Goal: Find specific page/section: Find specific page/section

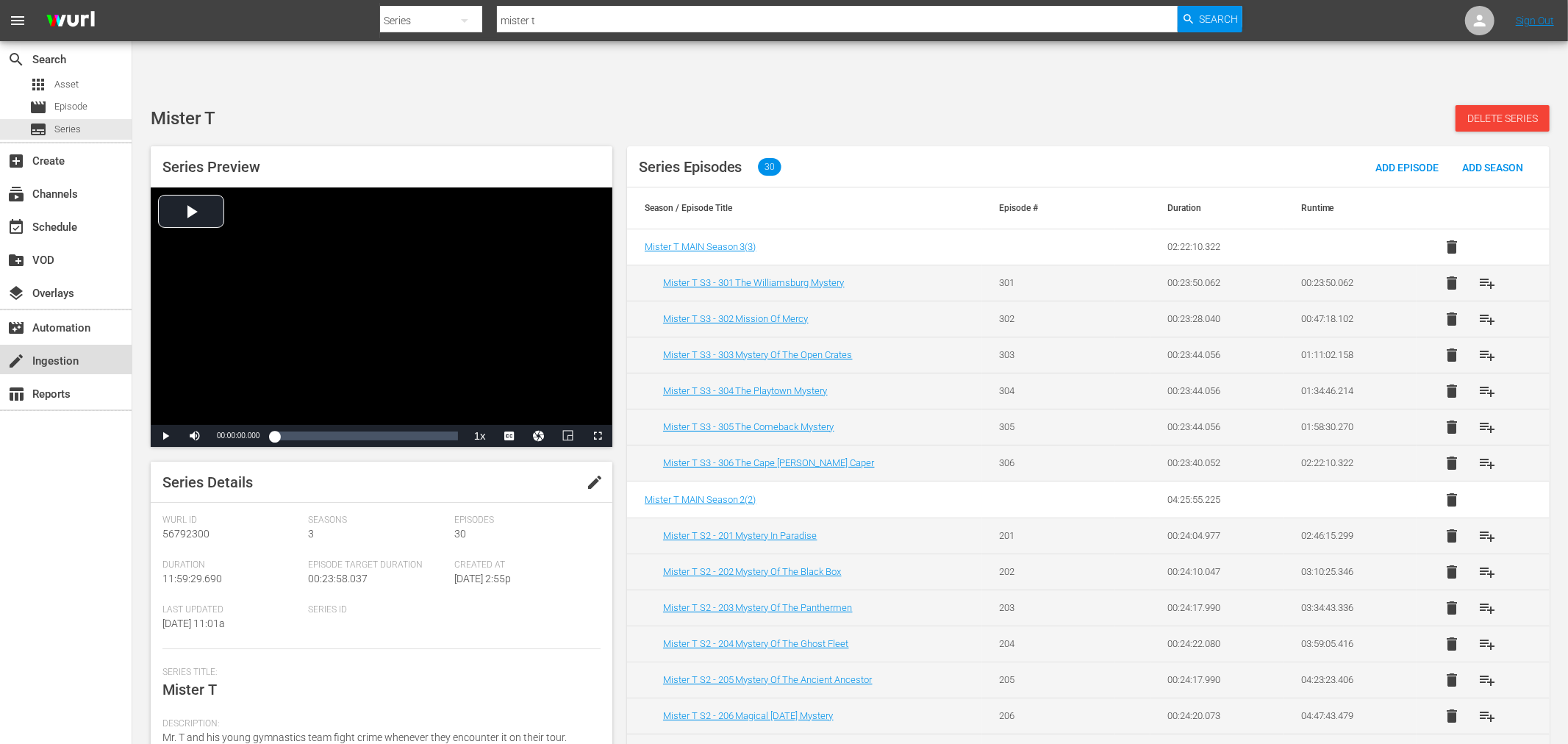
click at [50, 361] on div "create Ingestion" at bounding box center [41, 359] width 82 height 13
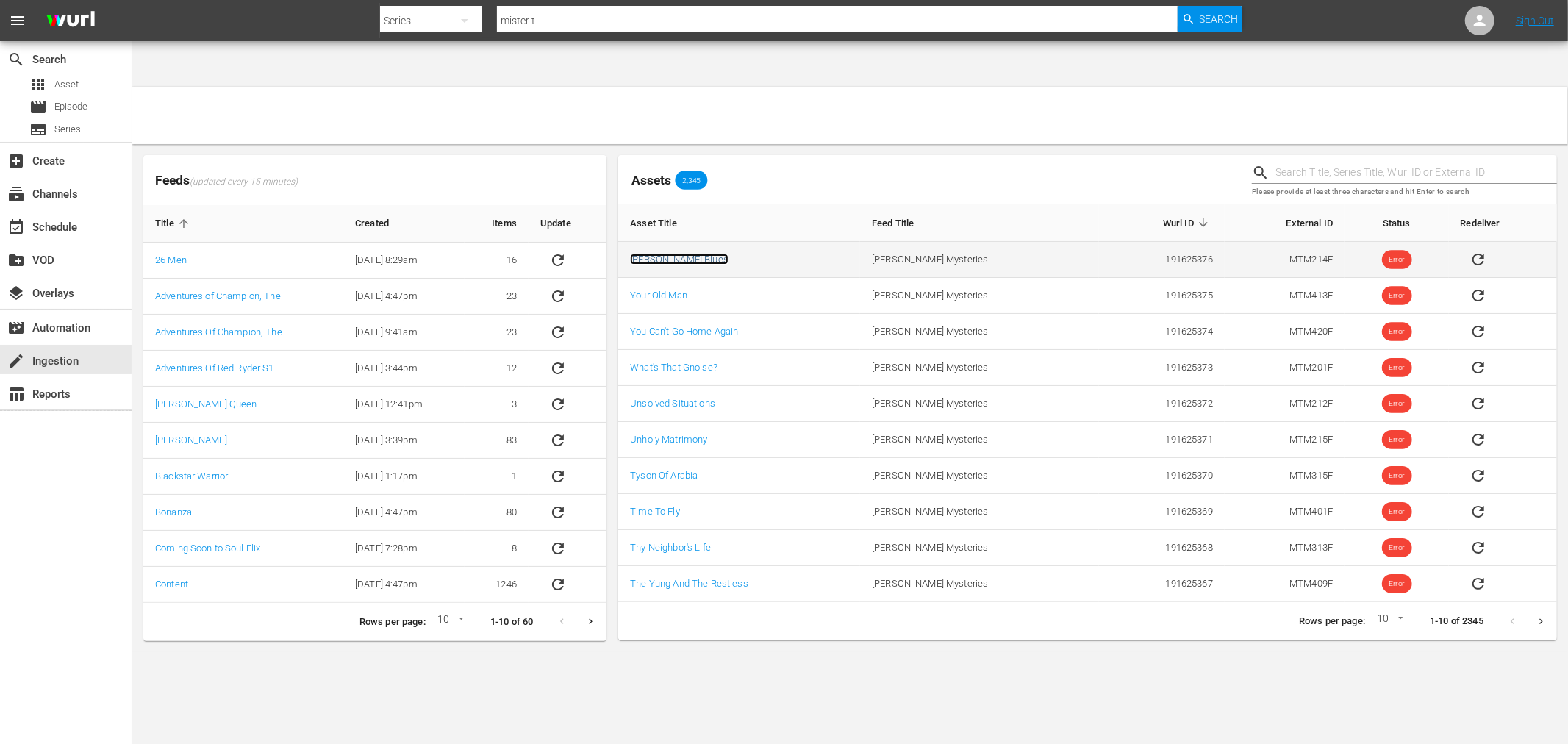
click at [673, 254] on link "[PERSON_NAME] Blues" at bounding box center [679, 259] width 99 height 11
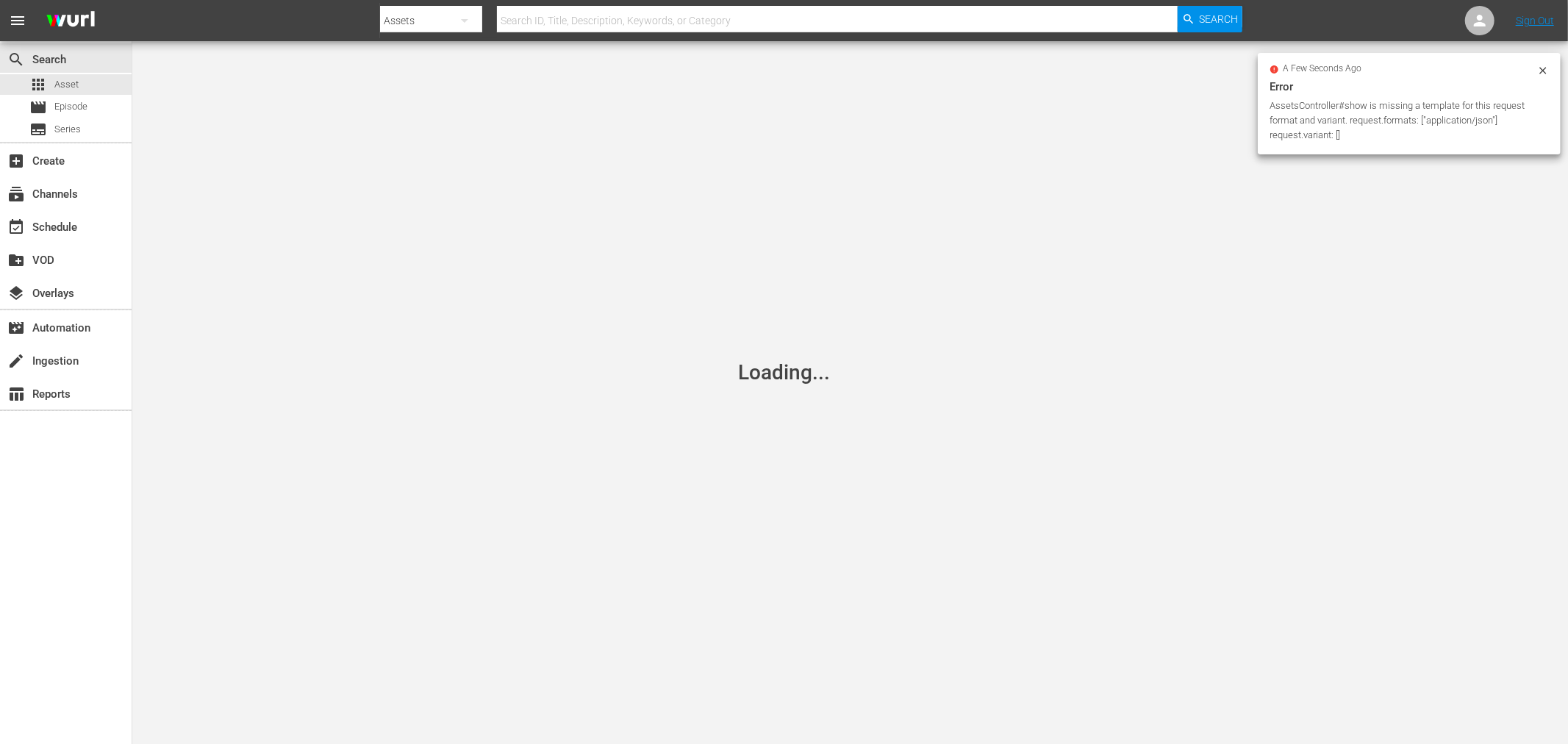
click at [1541, 70] on icon at bounding box center [1543, 70] width 12 height 12
